Goal: Information Seeking & Learning: Learn about a topic

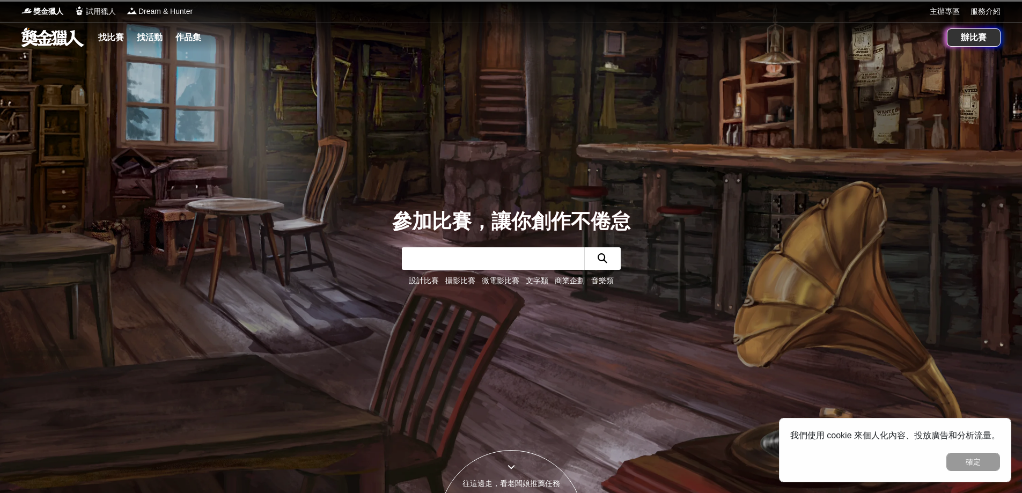
click at [75, 41] on link at bounding box center [52, 37] width 65 height 20
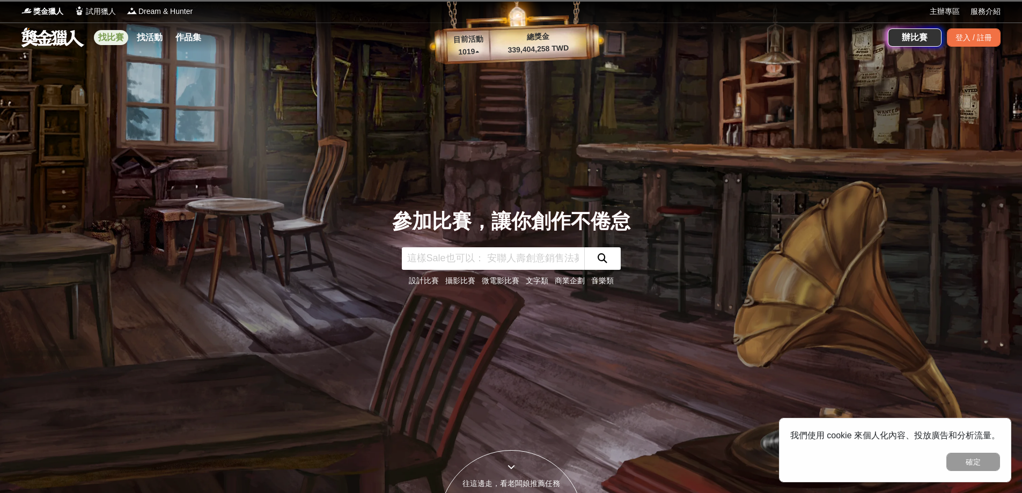
click at [121, 39] on link "找比賽" at bounding box center [111, 37] width 34 height 15
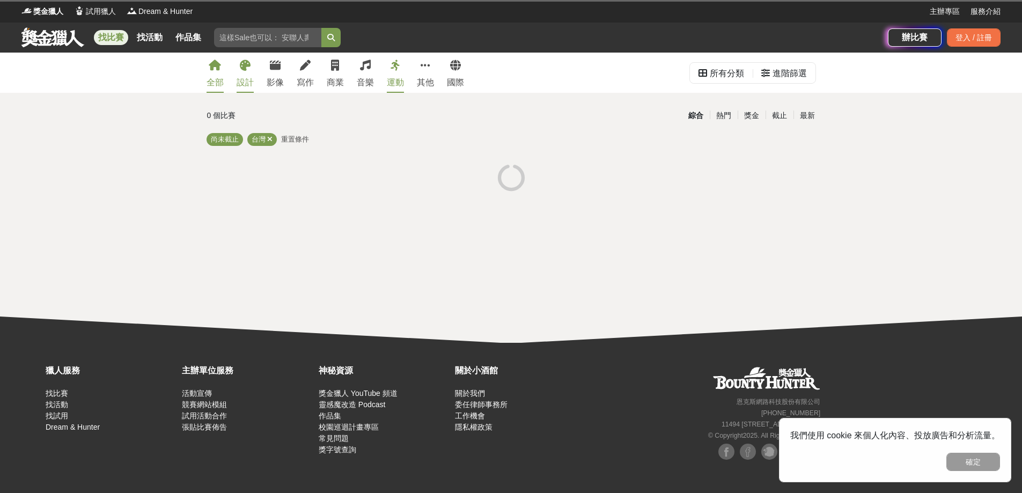
click at [248, 77] on div "設計" at bounding box center [245, 82] width 17 height 13
click at [179, 41] on link "作品集" at bounding box center [188, 37] width 34 height 15
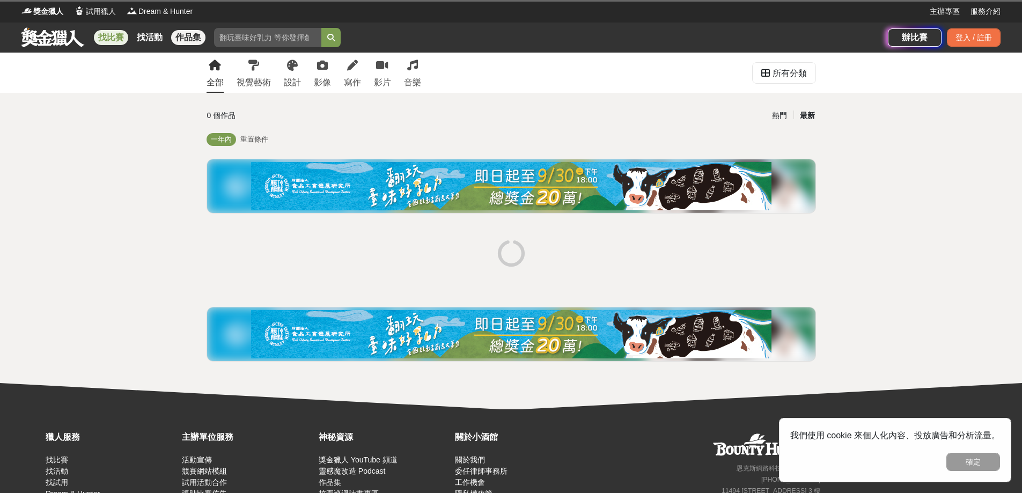
click at [101, 32] on link "找比賽" at bounding box center [111, 37] width 34 height 15
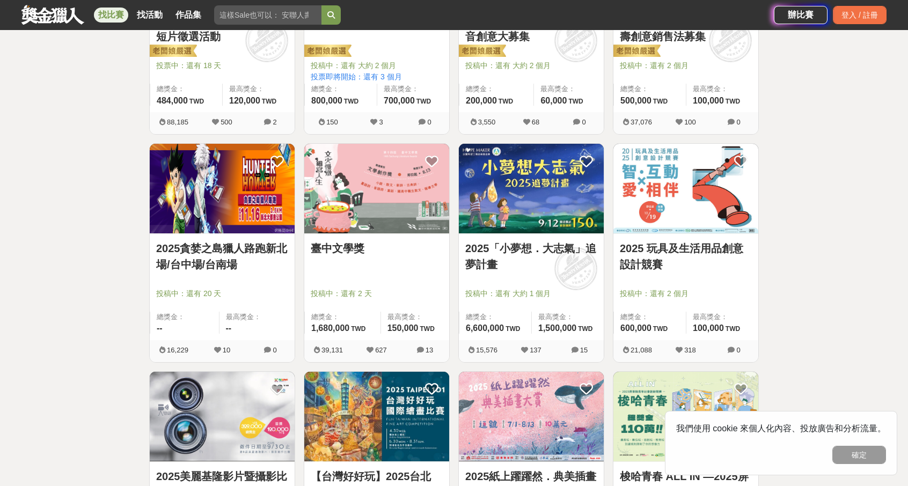
scroll to position [536, 0]
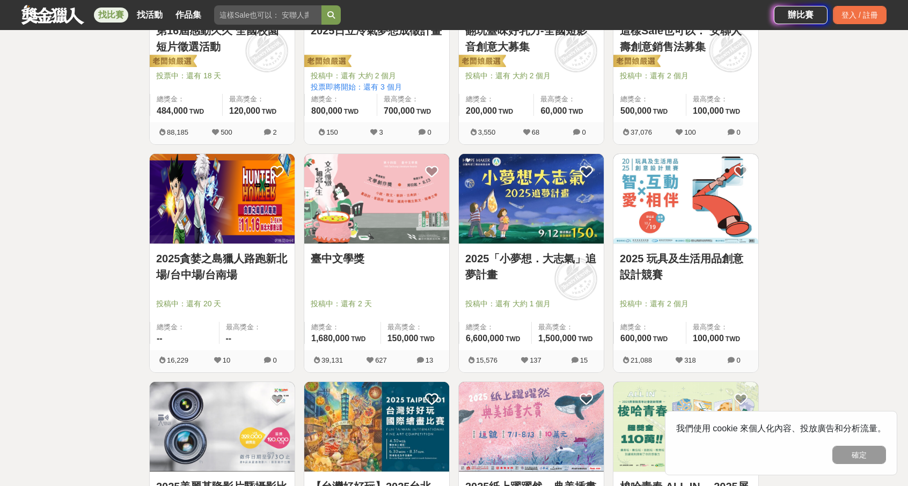
click at [558, 237] on img at bounding box center [531, 199] width 145 height 90
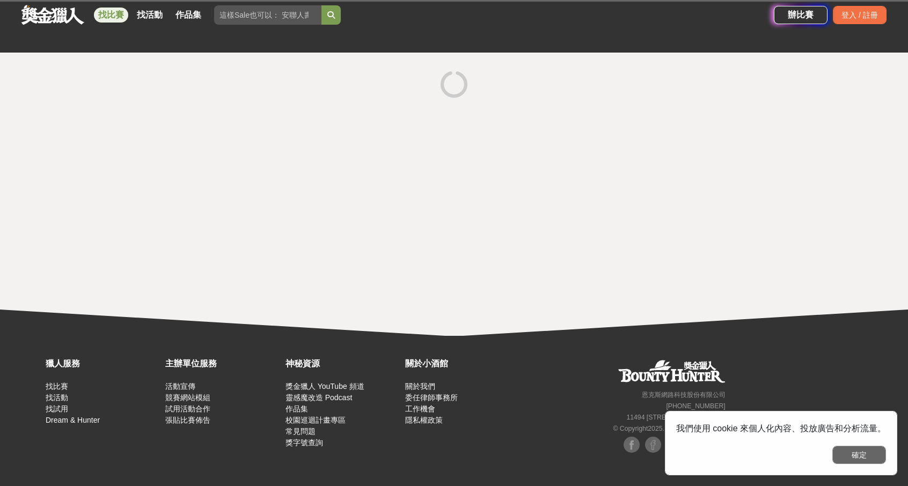
click at [856, 450] on button "確定" at bounding box center [859, 455] width 54 height 18
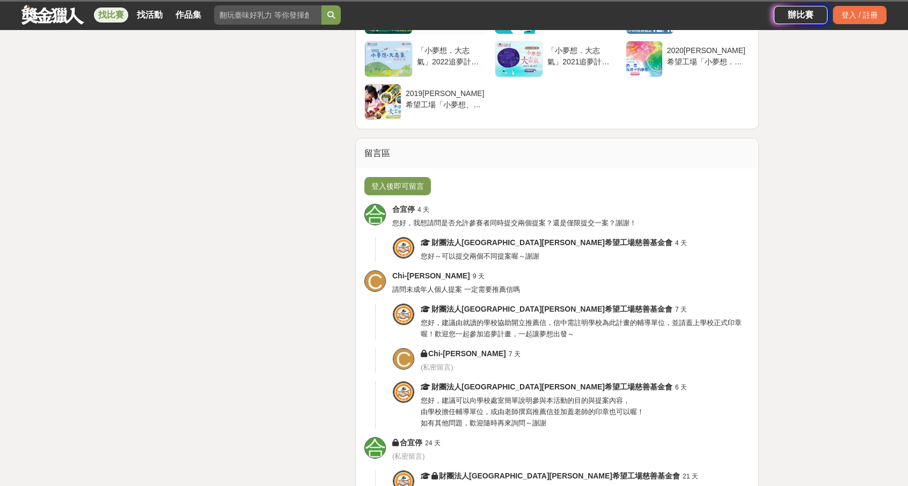
scroll to position [3111, 0]
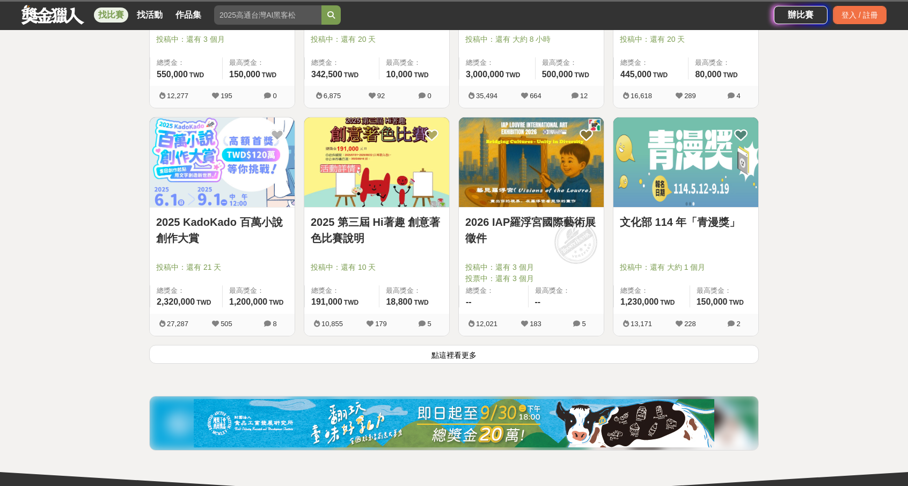
scroll to position [1341, 0]
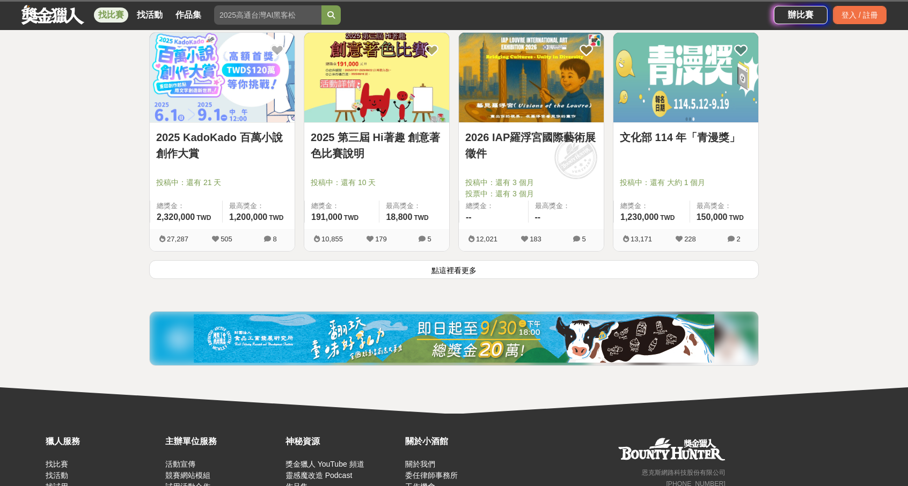
drag, startPoint x: 30, startPoint y: 230, endPoint x: 36, endPoint y: 232, distance: 7.0
click at [467, 273] on button "點這裡看更多" at bounding box center [453, 269] width 609 height 19
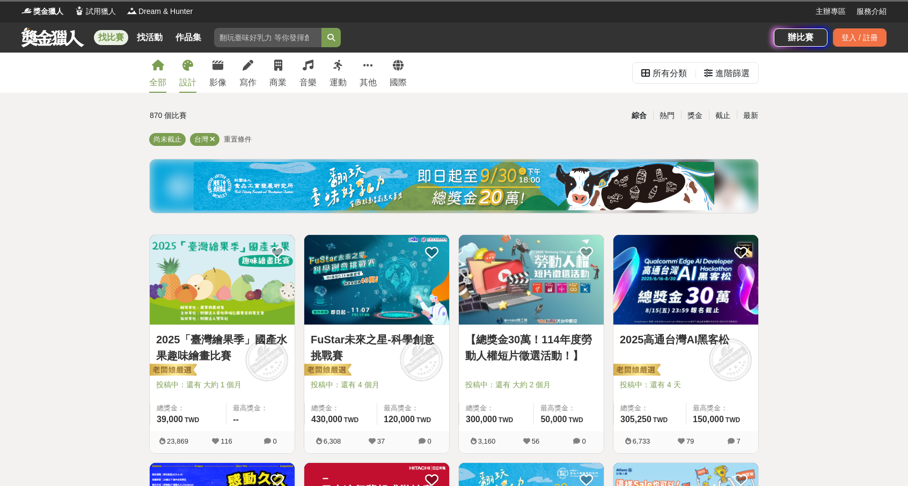
click at [188, 85] on div "設計" at bounding box center [187, 82] width 17 height 13
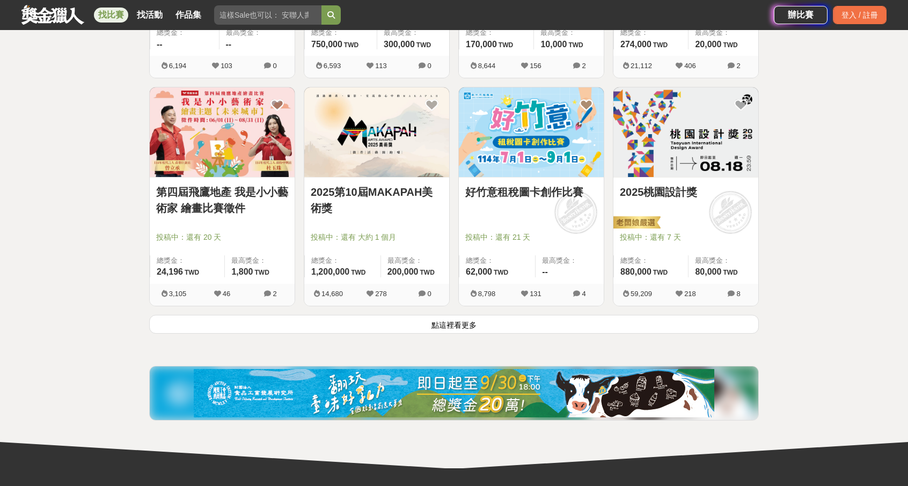
scroll to position [1341, 0]
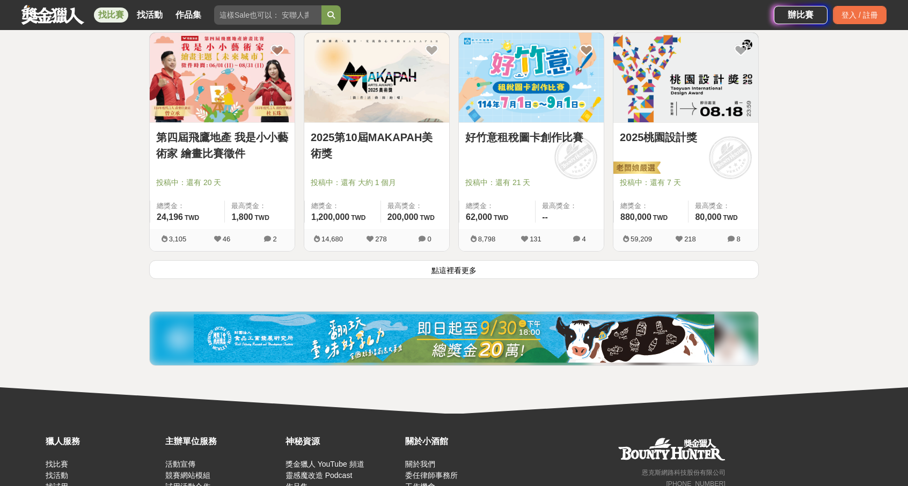
click at [452, 267] on button "點這裡看更多" at bounding box center [453, 269] width 609 height 19
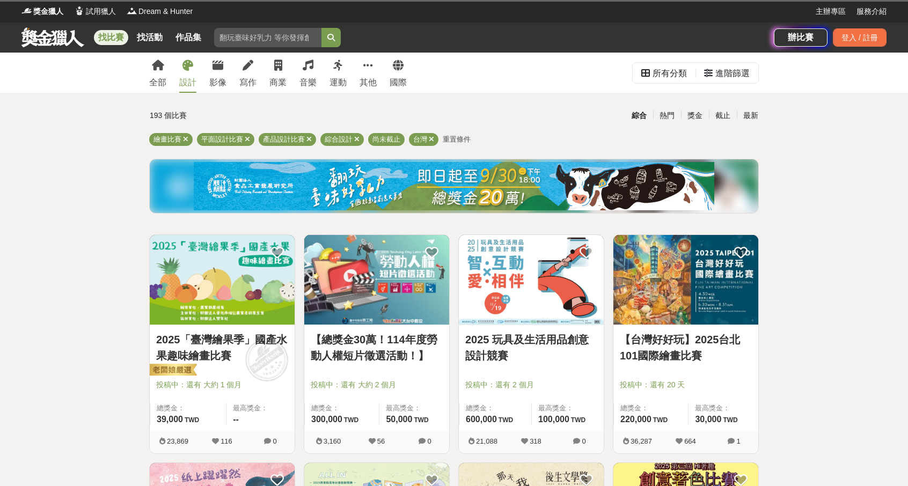
drag, startPoint x: 674, startPoint y: 356, endPoint x: 664, endPoint y: 353, distance: 10.0
click at [674, 356] on link "【台灣好好玩】2025台北101國際繪畫比賽" at bounding box center [686, 348] width 132 height 32
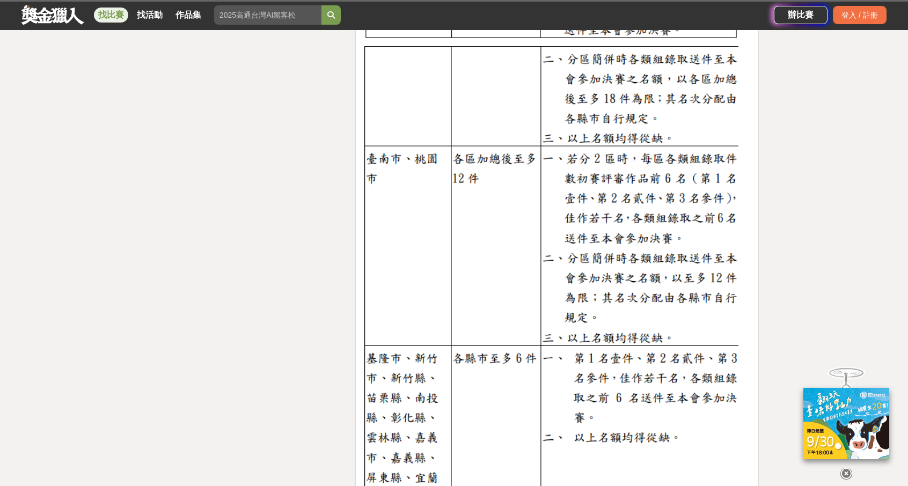
scroll to position [2414, 0]
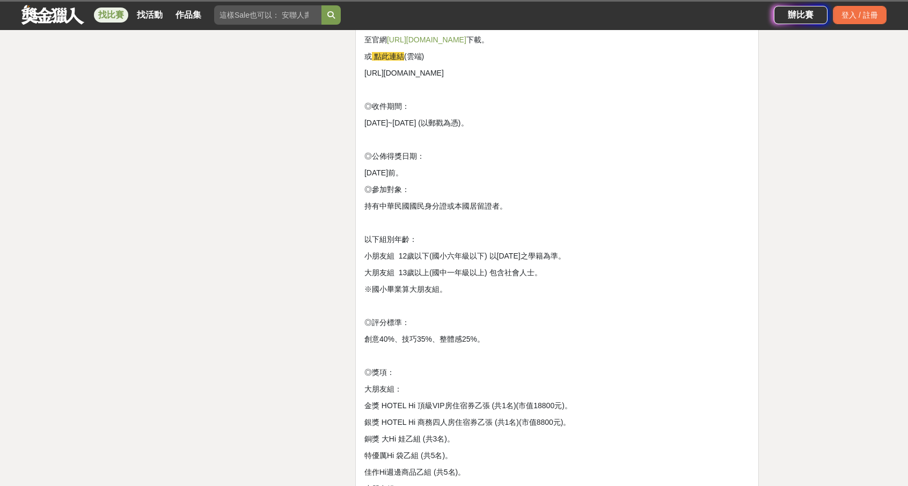
scroll to position [1341, 0]
